Goal: Task Accomplishment & Management: Use online tool/utility

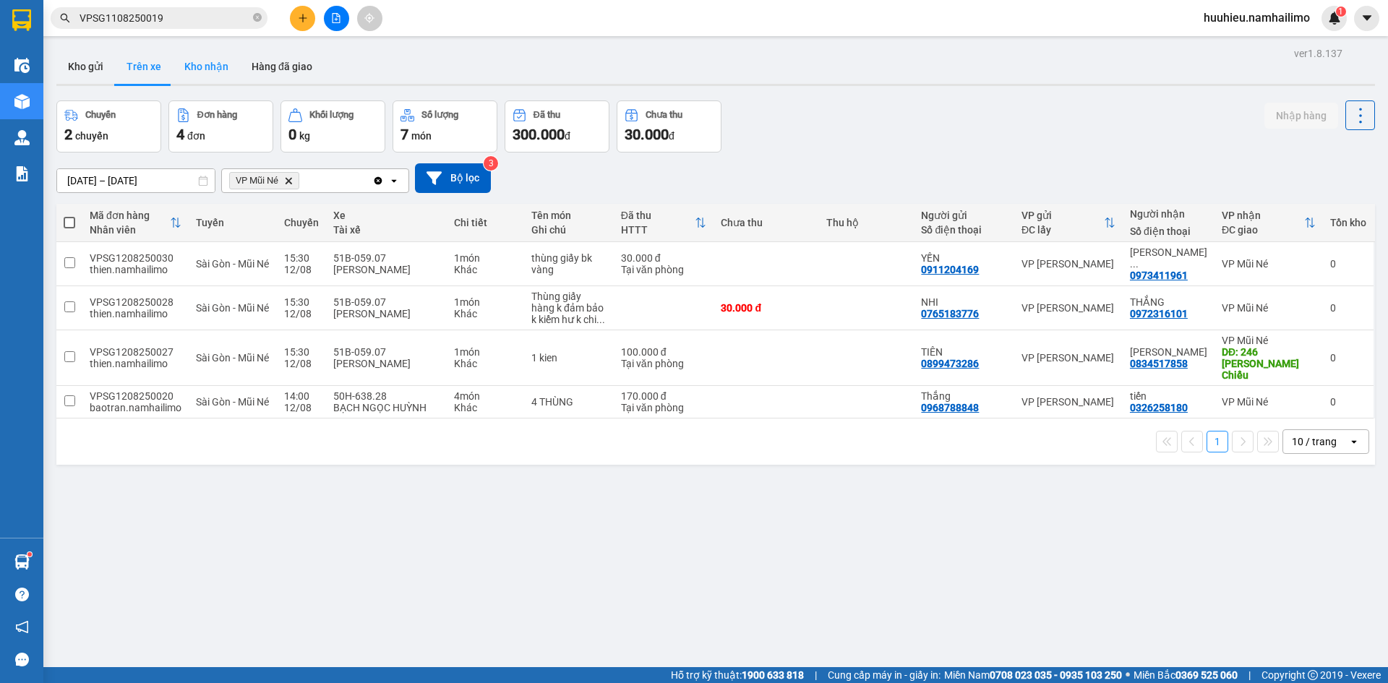
click at [202, 75] on button "Kho nhận" at bounding box center [206, 66] width 67 height 35
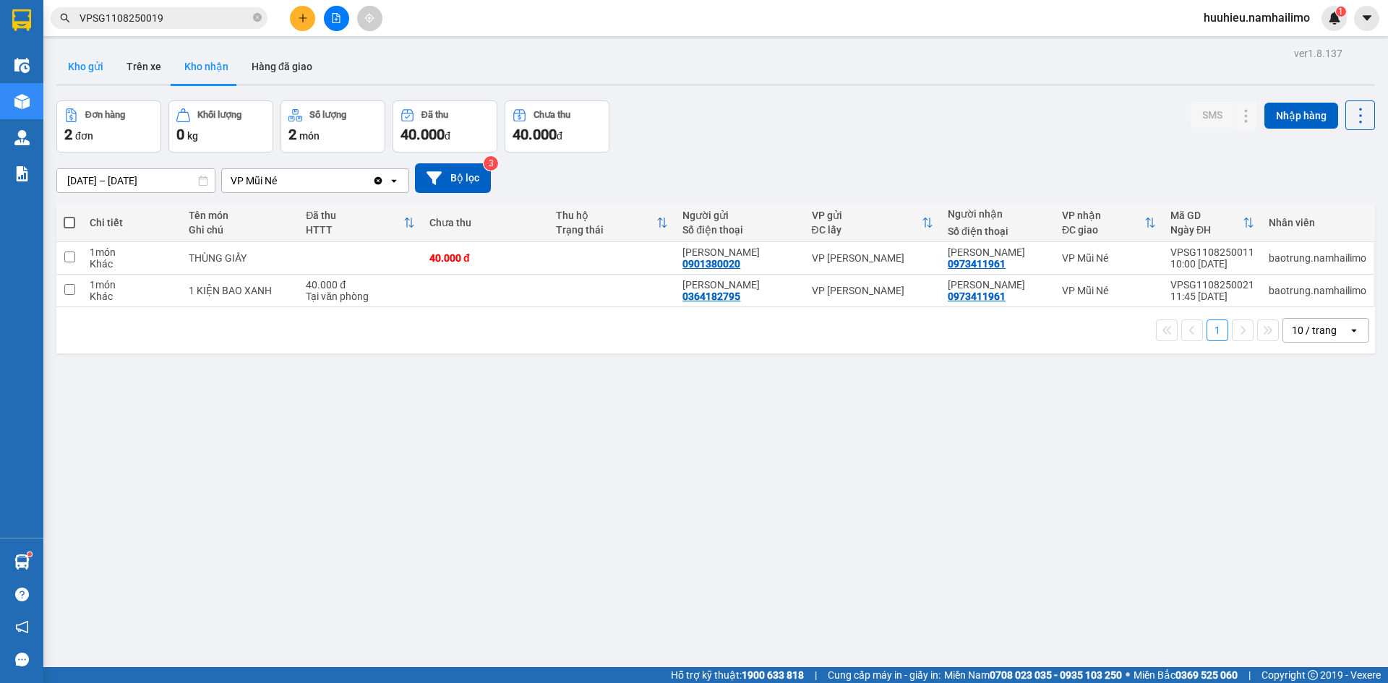
click at [88, 68] on button "Kho gửi" at bounding box center [85, 66] width 59 height 35
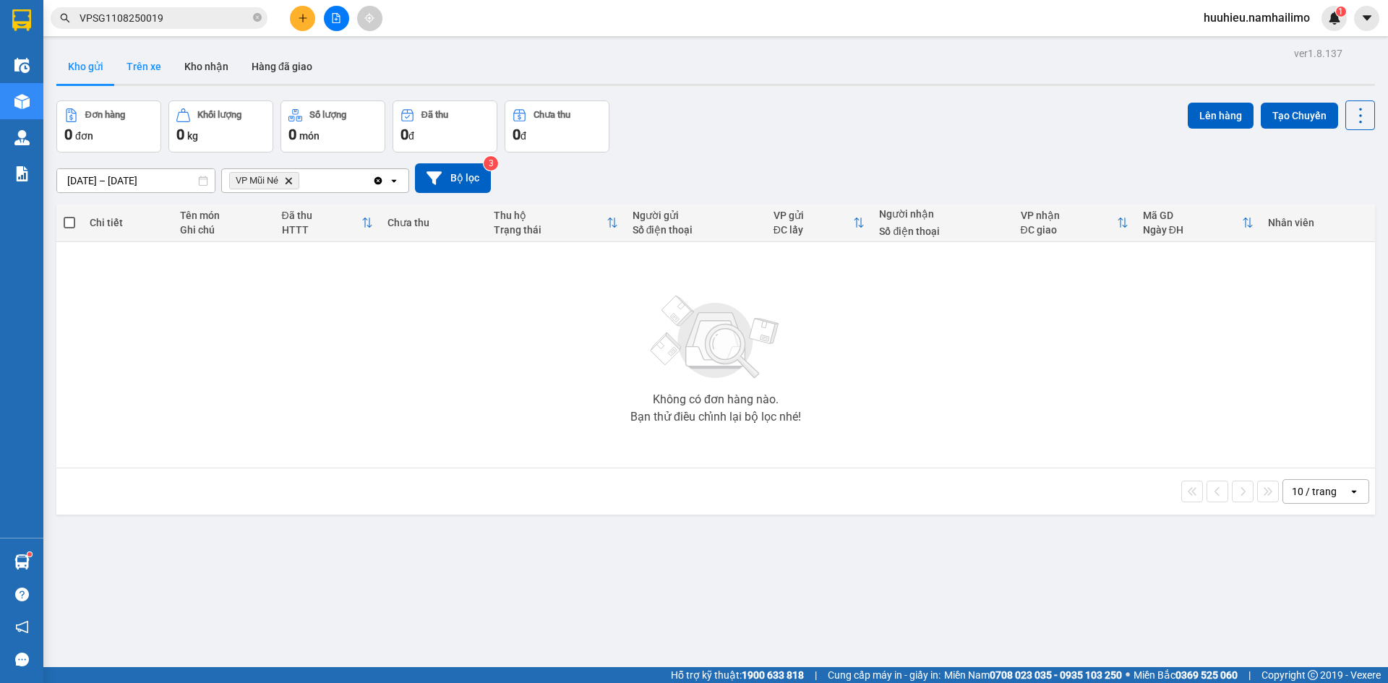
click at [150, 68] on button "Trên xe" at bounding box center [144, 66] width 58 height 35
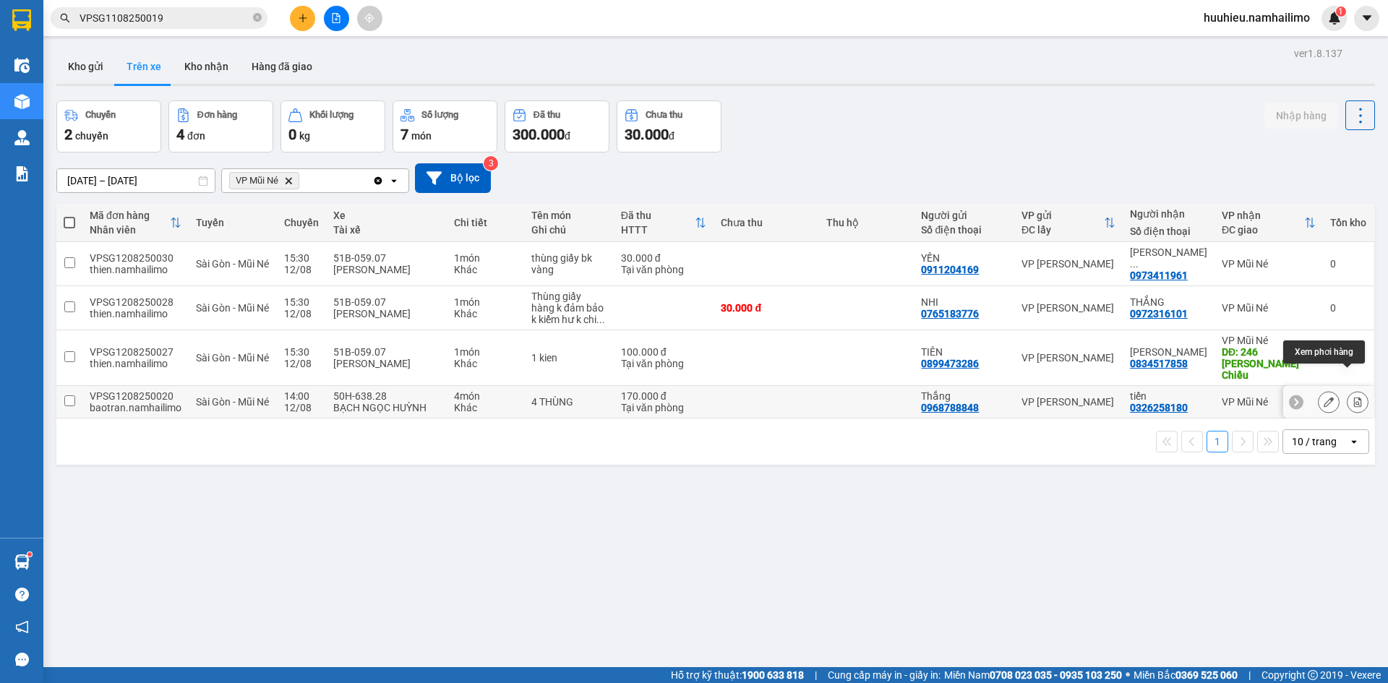
click at [1354, 397] on icon at bounding box center [1358, 402] width 8 height 10
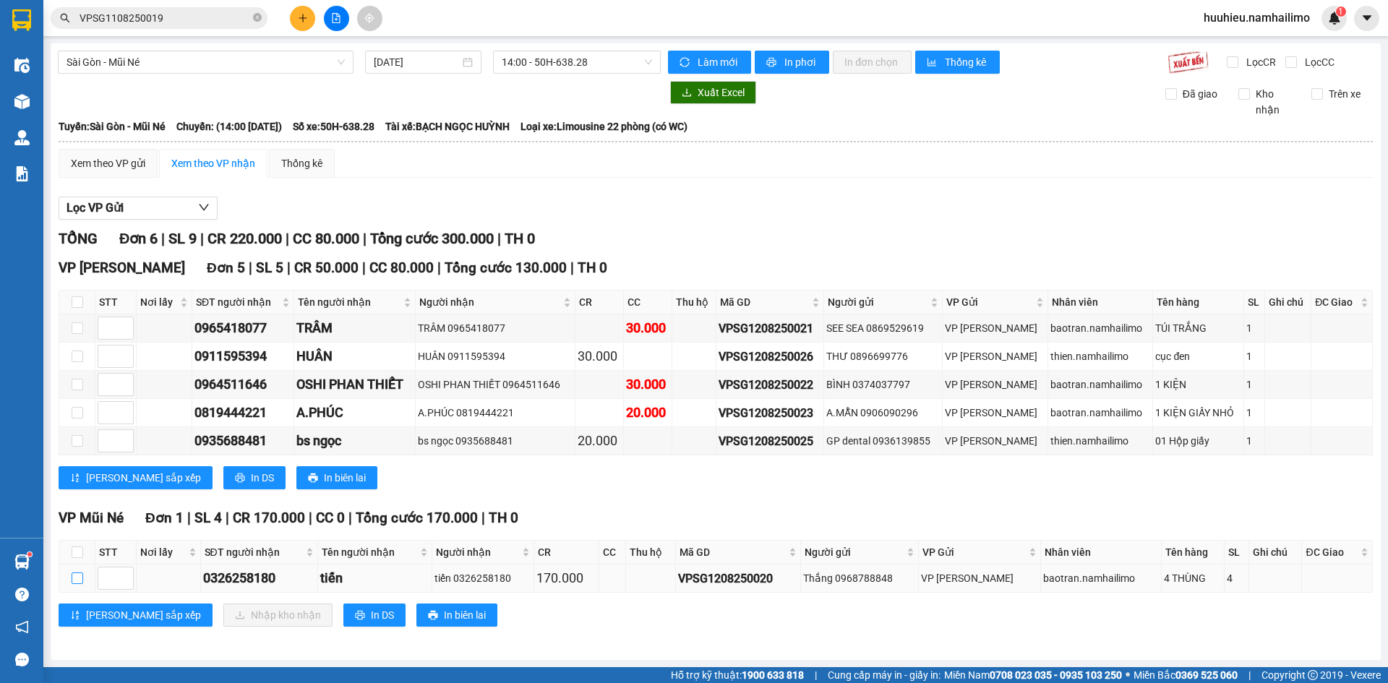
click at [77, 584] on label at bounding box center [78, 579] width 12 height 16
click at [77, 584] on input "checkbox" at bounding box center [78, 579] width 12 height 12
checkbox input "true"
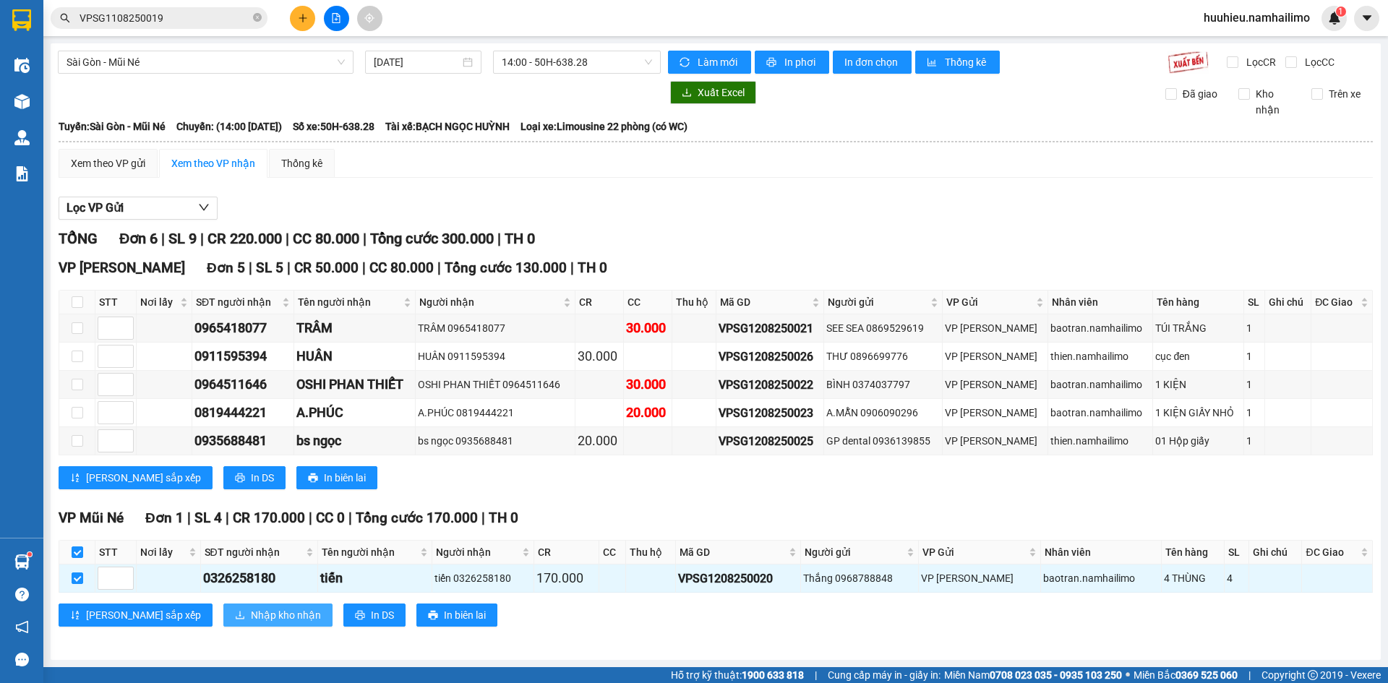
click at [251, 615] on span "Nhập kho nhận" at bounding box center [286, 615] width 70 height 16
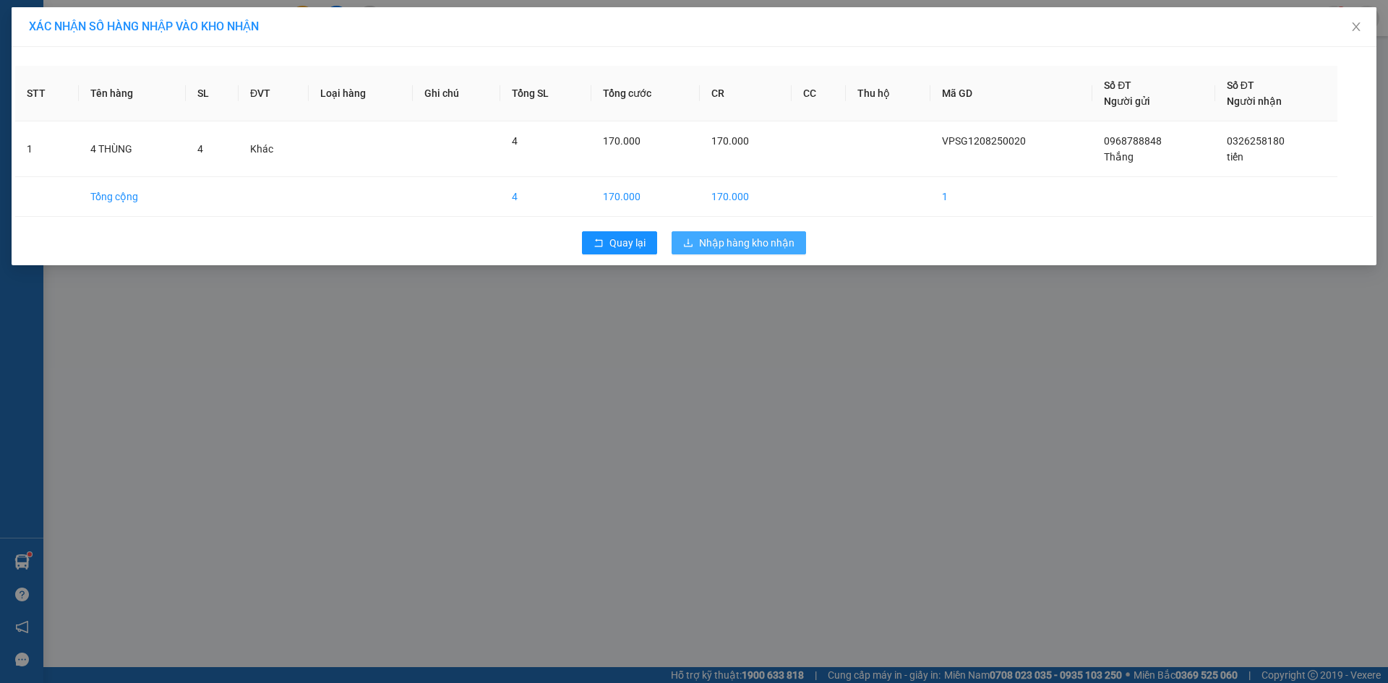
click at [738, 250] on span "Nhập hàng kho nhận" at bounding box center [746, 243] width 95 height 16
